Goal: Task Accomplishment & Management: Use online tool/utility

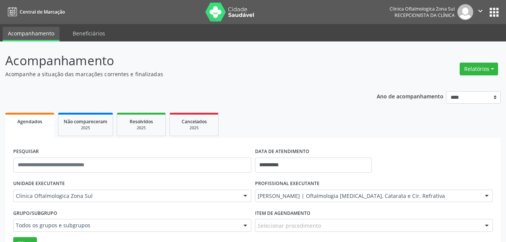
scroll to position [135, 0]
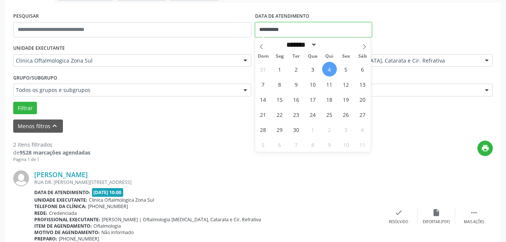
click at [285, 29] on input "**********" at bounding box center [313, 29] width 117 height 15
click at [261, 46] on icon at bounding box center [261, 46] width 5 height 5
select select "*"
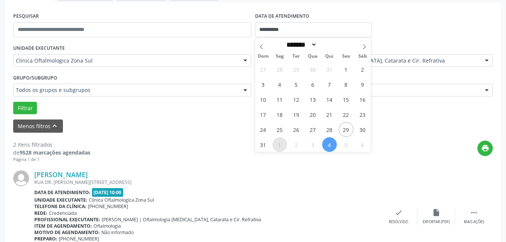
click at [278, 146] on span "1" at bounding box center [279, 144] width 15 height 15
type input "**********"
click at [278, 146] on span "1" at bounding box center [279, 144] width 15 height 15
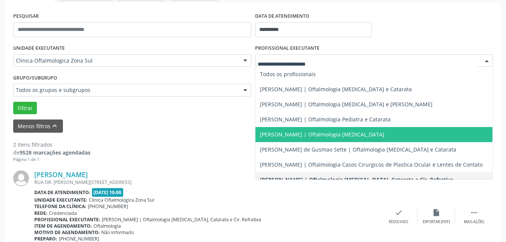
click at [276, 127] on span "[PERSON_NAME] | Oftalmologia [MEDICAL_DATA]" at bounding box center [373, 134] width 237 height 15
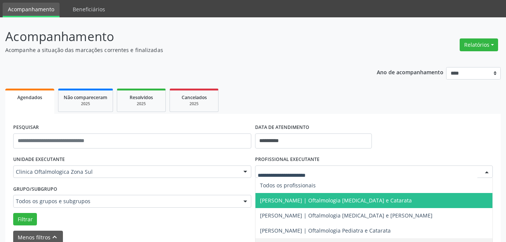
scroll to position [38, 0]
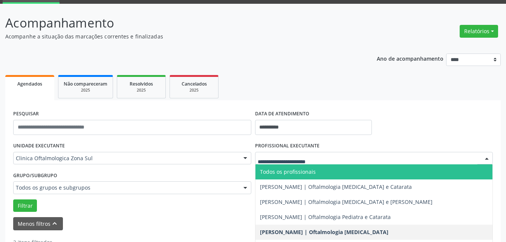
click at [292, 173] on span "Todos os profissionais" at bounding box center [288, 171] width 56 height 7
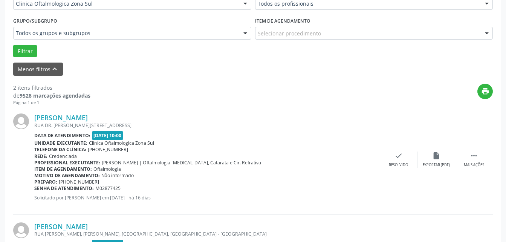
scroll to position [151, 0]
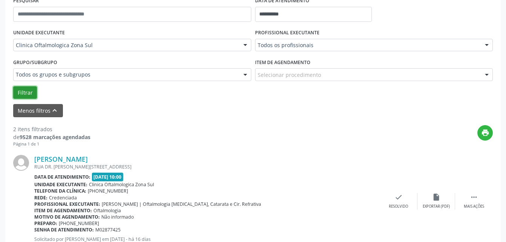
click at [29, 91] on button "Filtrar" at bounding box center [25, 92] width 24 height 13
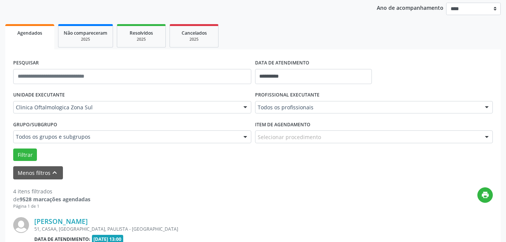
scroll to position [0, 0]
